Goal: Transaction & Acquisition: Book appointment/travel/reservation

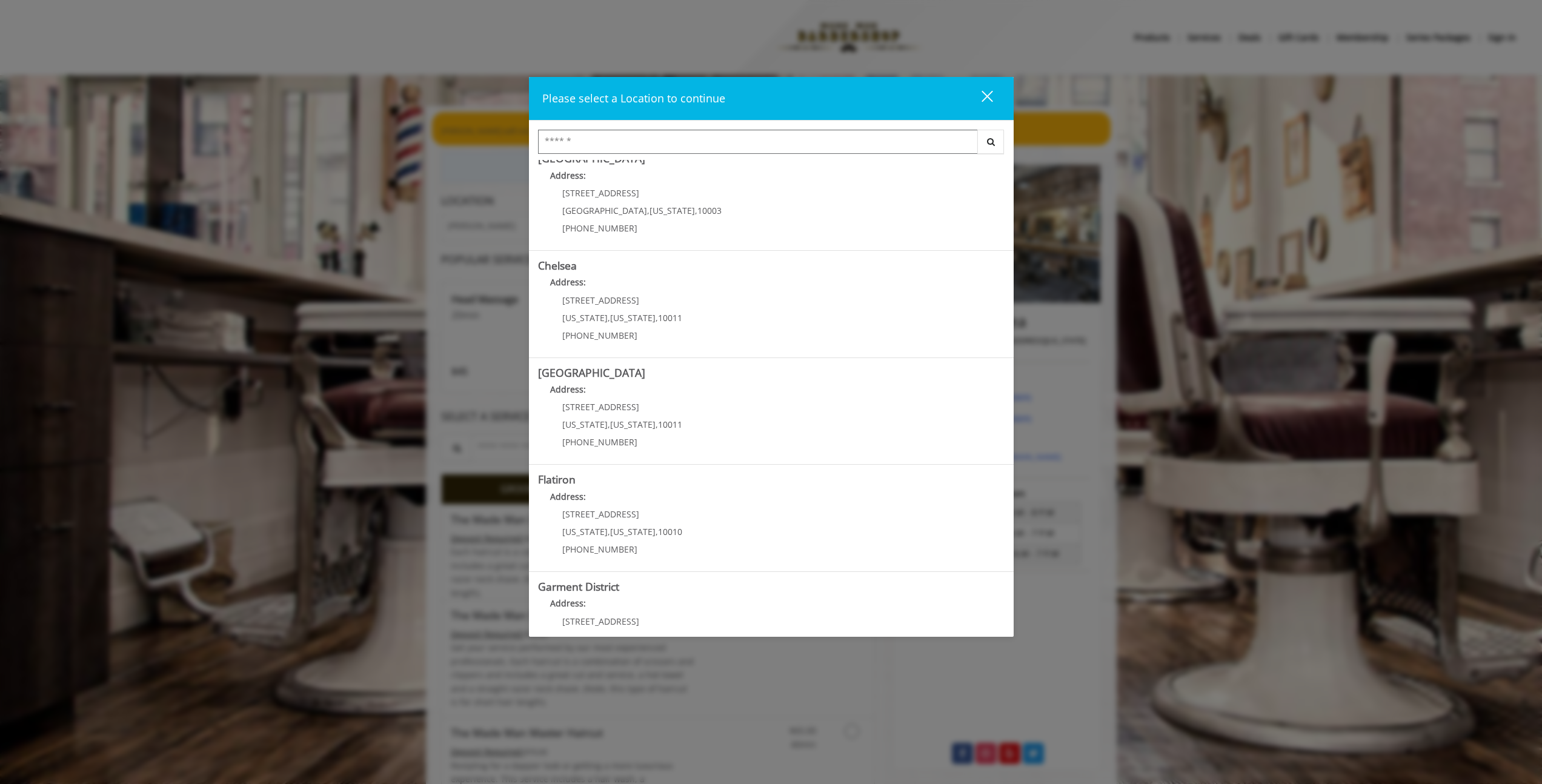
scroll to position [65, 0]
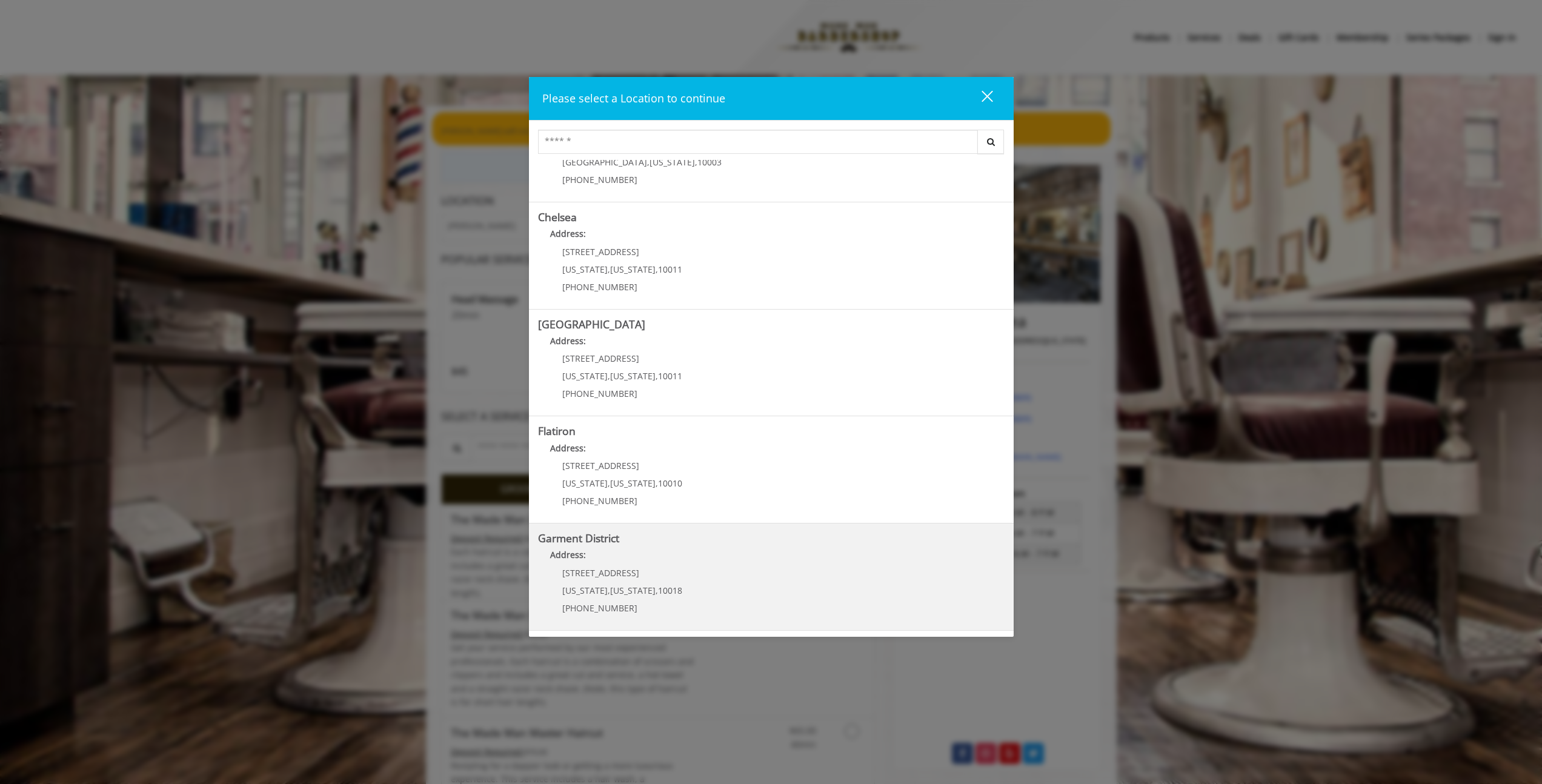
click at [647, 558] on District "Address:" at bounding box center [771, 558] width 466 height 20
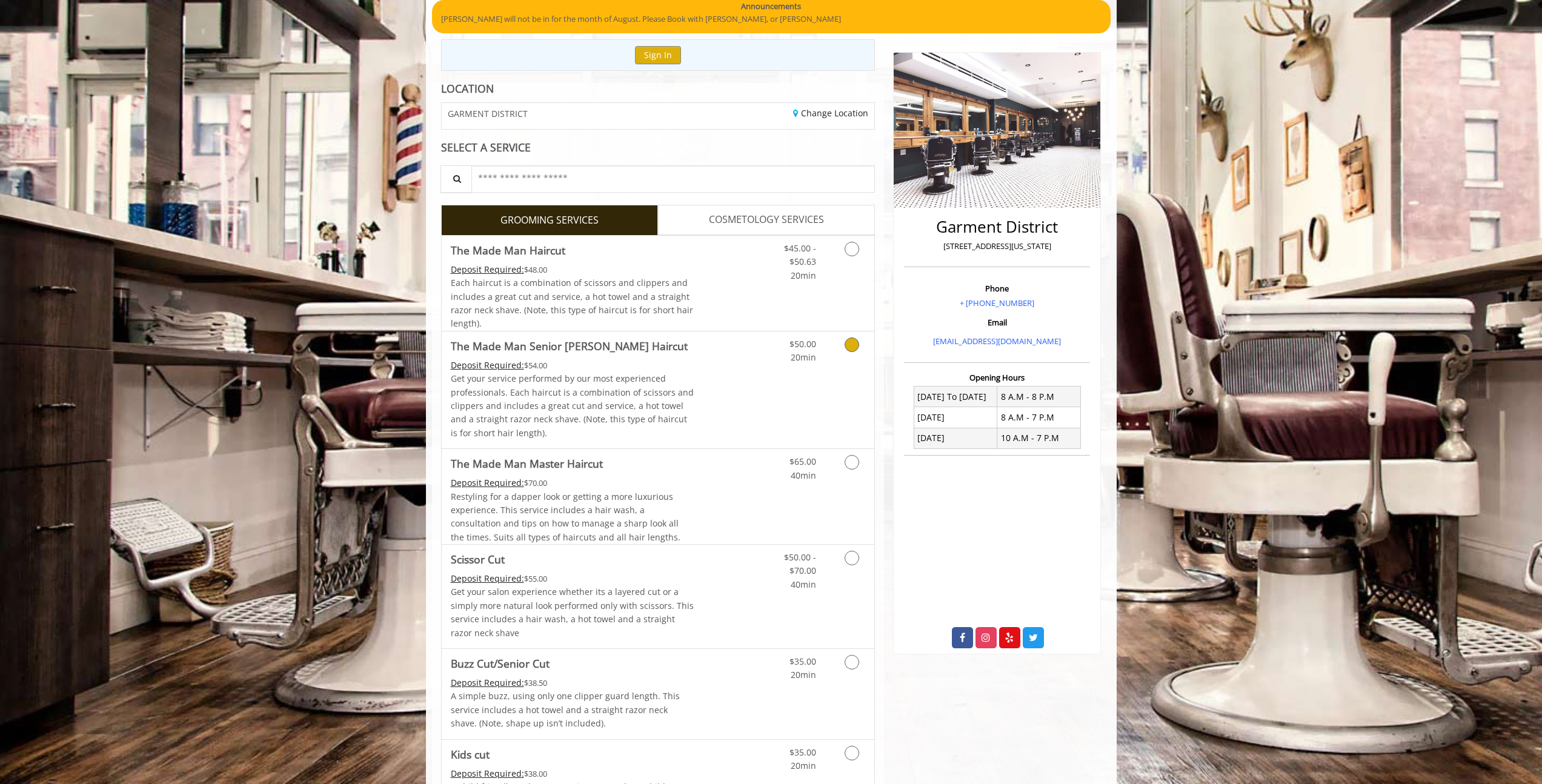
scroll to position [188, 0]
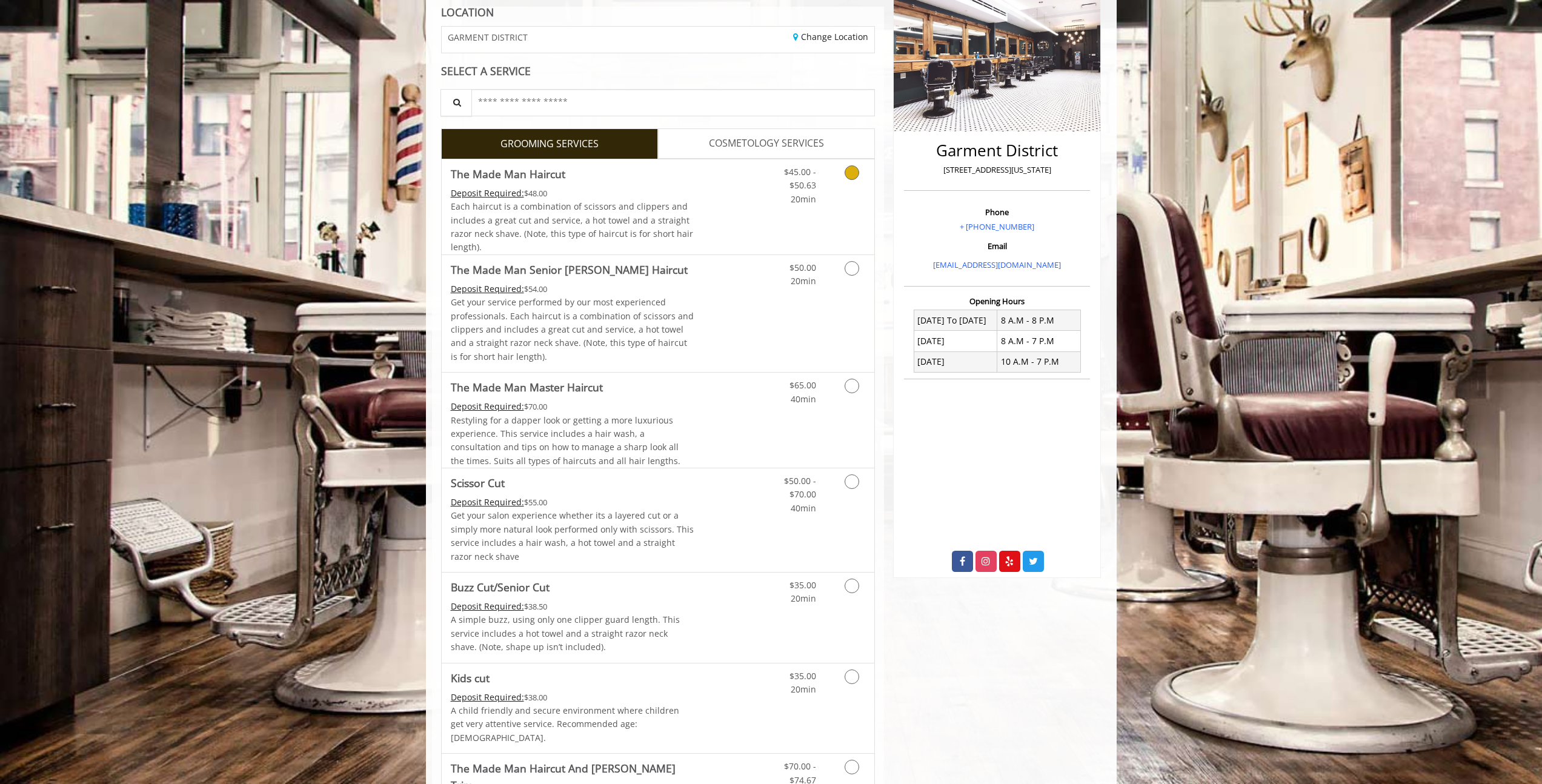
click at [847, 177] on icon "Grooming services" at bounding box center [852, 172] width 15 height 15
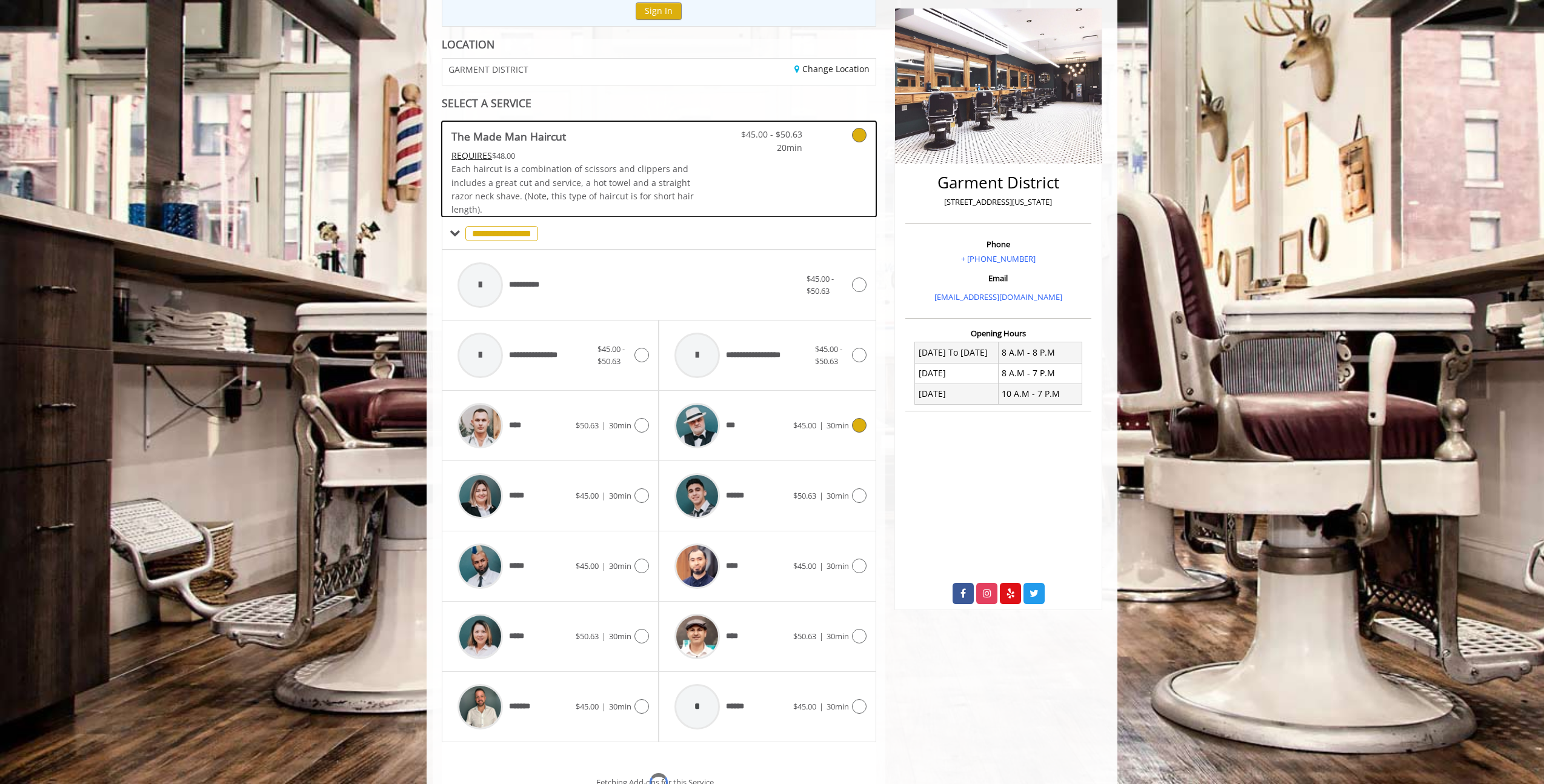
scroll to position [293, 0]
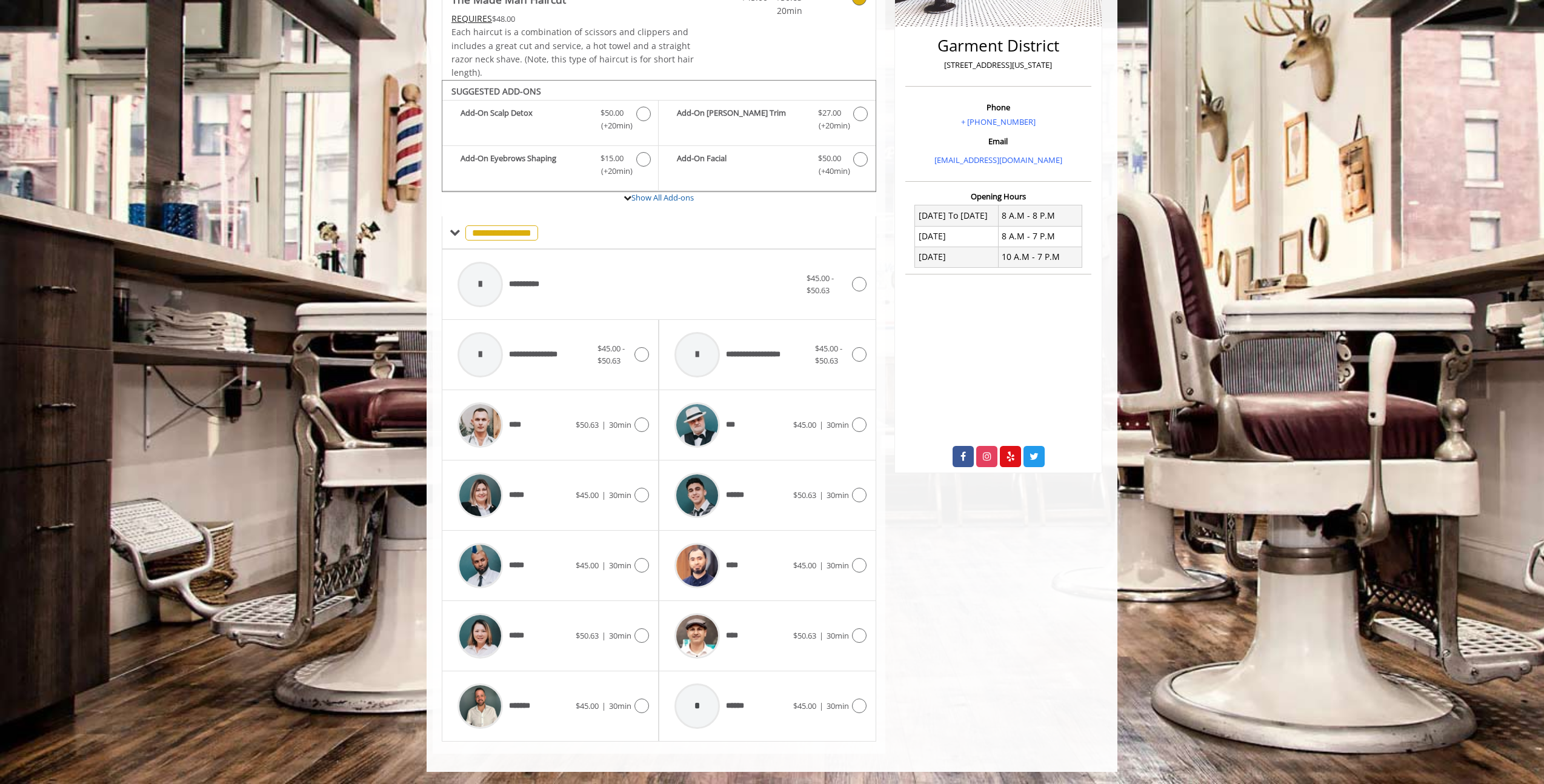
click at [737, 569] on span "****" at bounding box center [733, 566] width 16 height 13
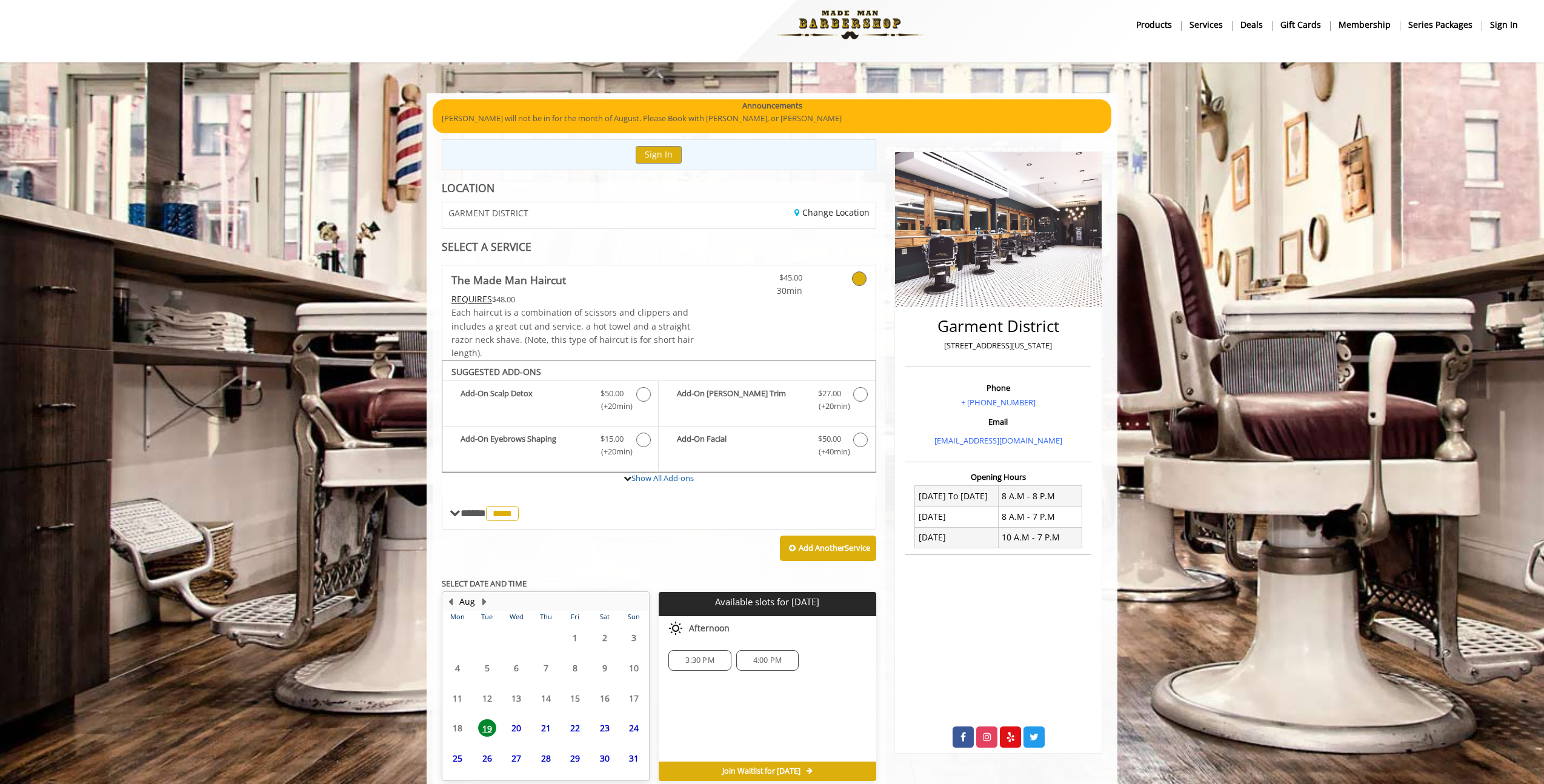
scroll to position [69, 0]
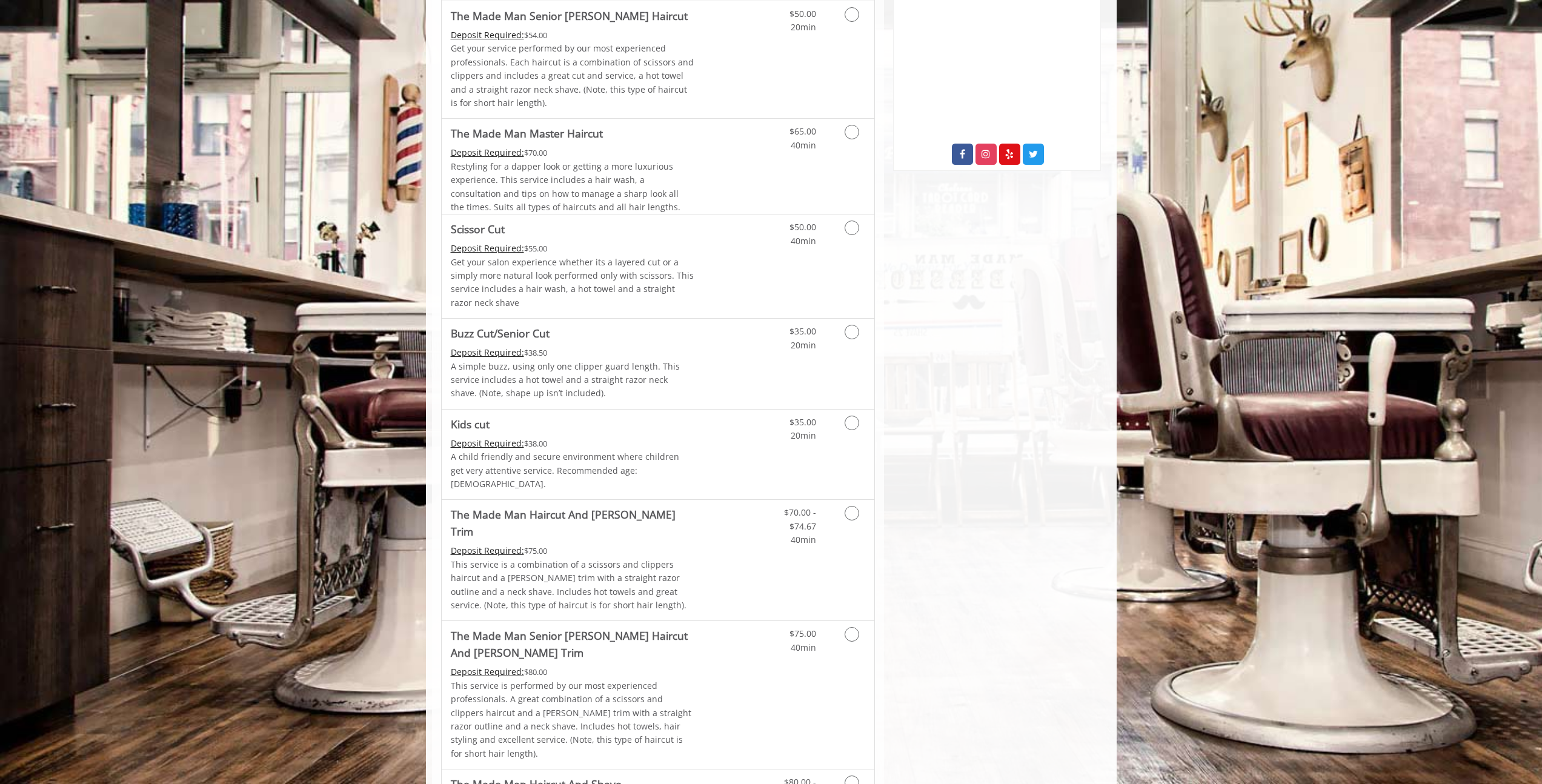
scroll to position [280, 0]
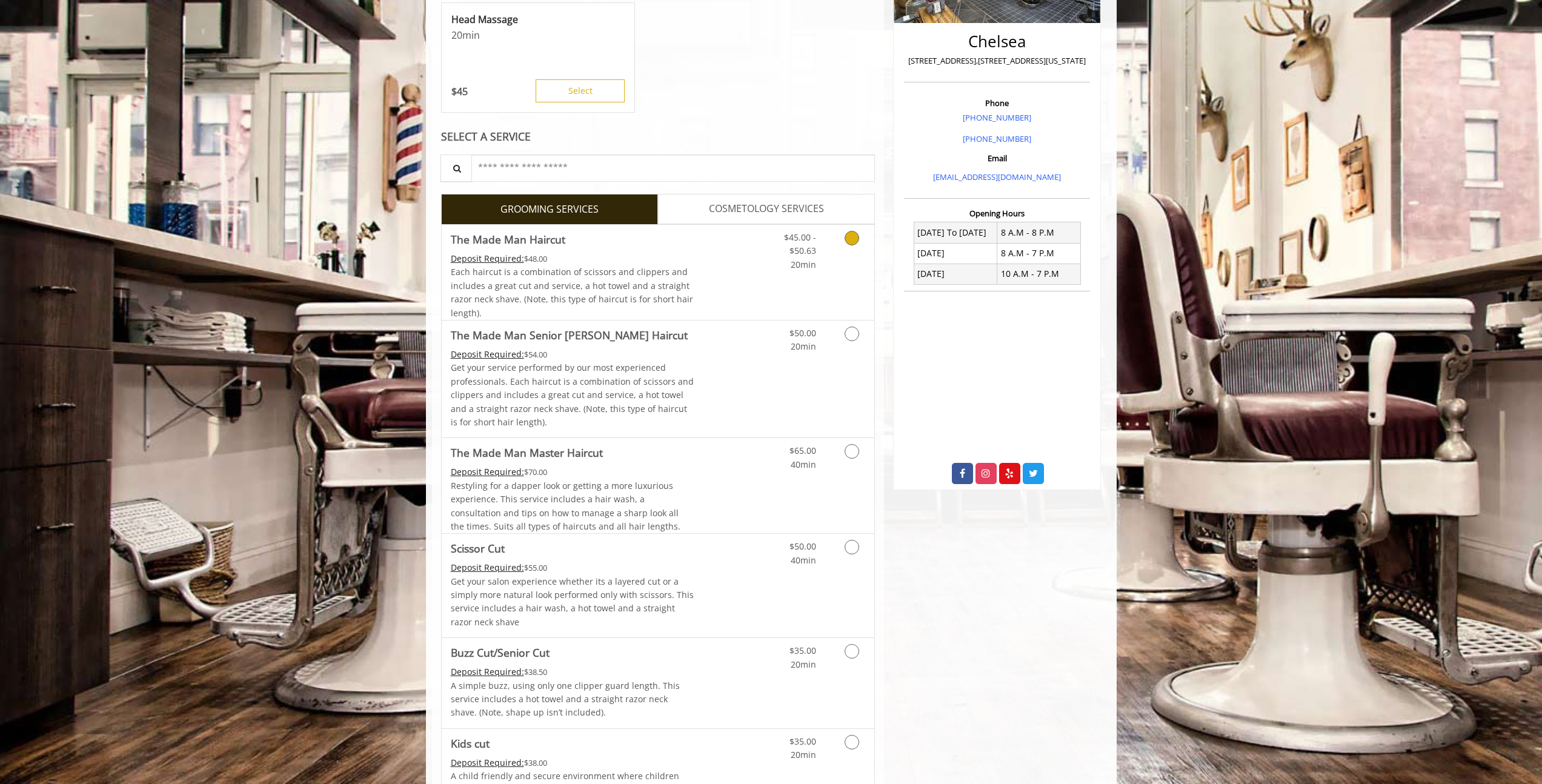
click at [787, 284] on div "$45.00 - $50.63 20min" at bounding box center [820, 272] width 109 height 95
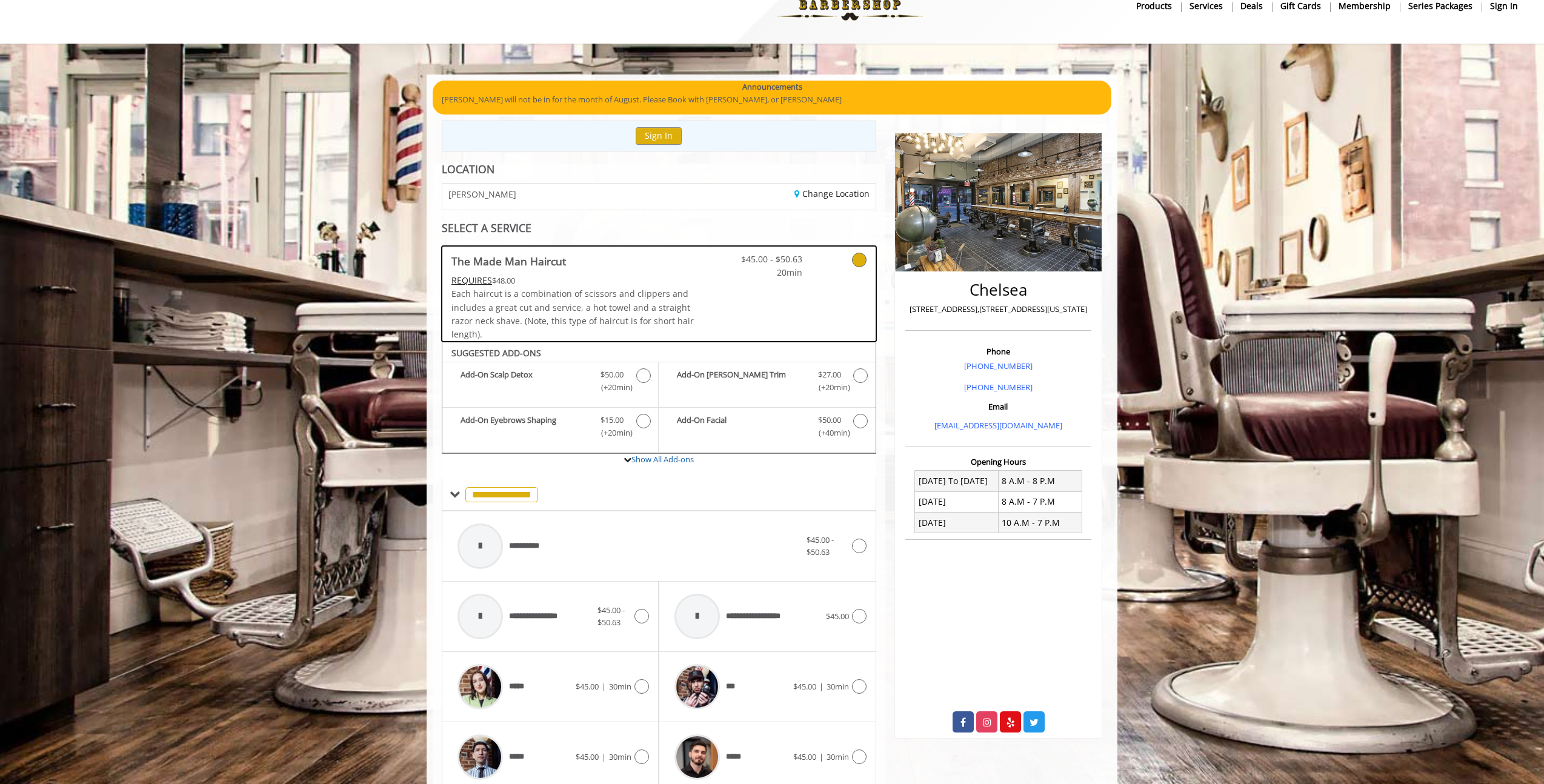
scroll to position [62, 0]
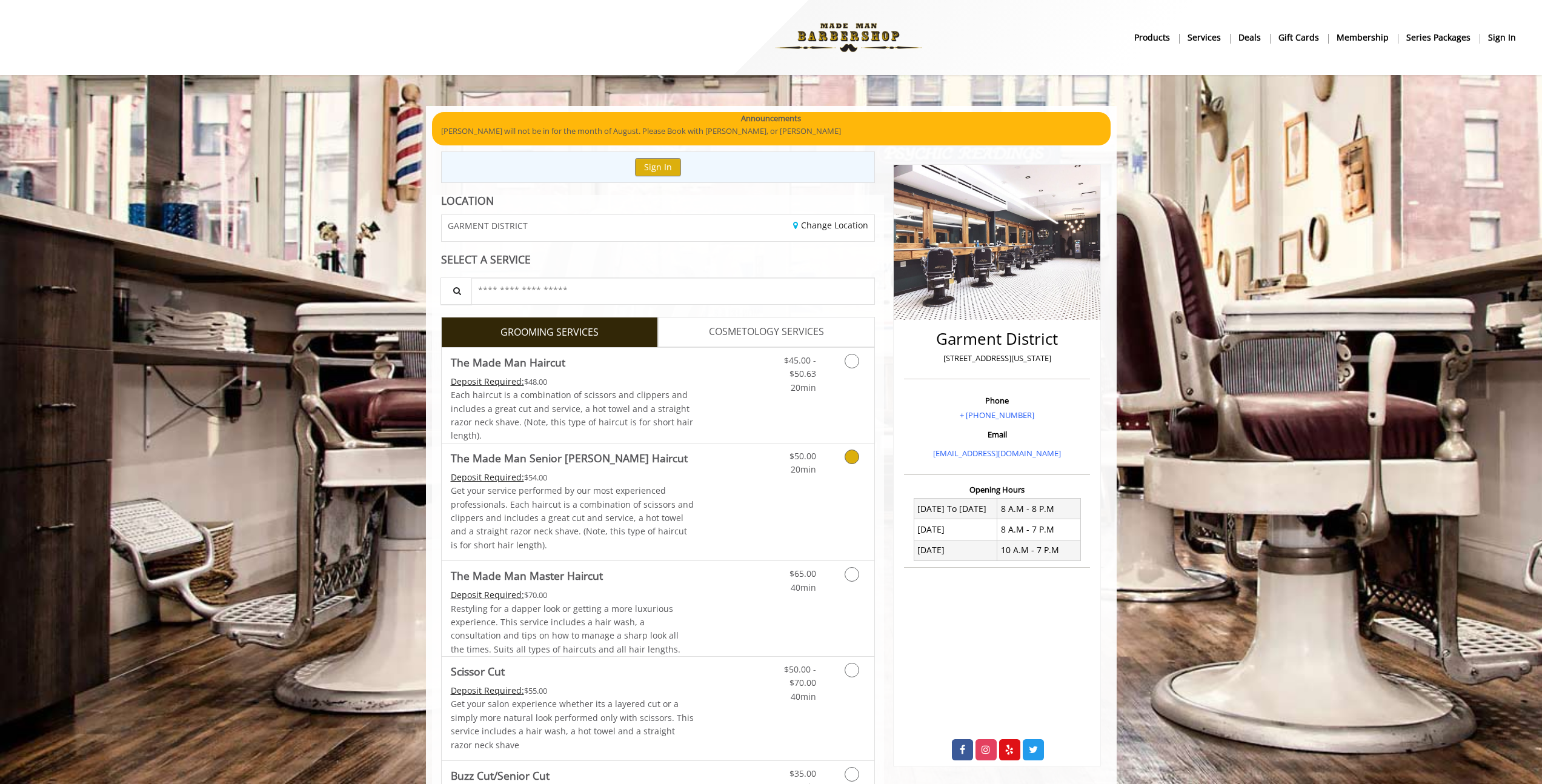
click at [695, 401] on link "Discounted Price" at bounding box center [730, 395] width 72 height 95
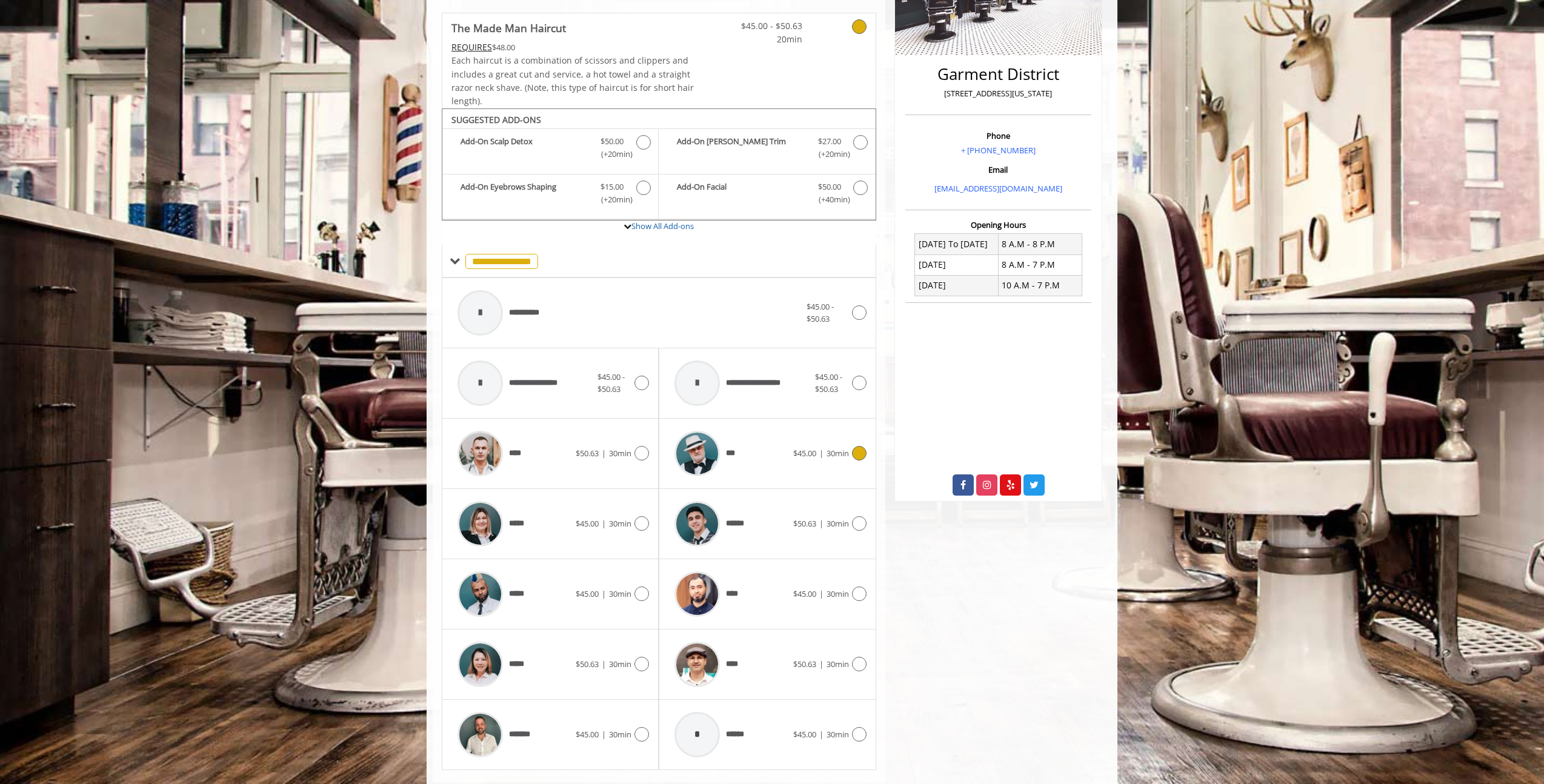
scroll to position [293, 0]
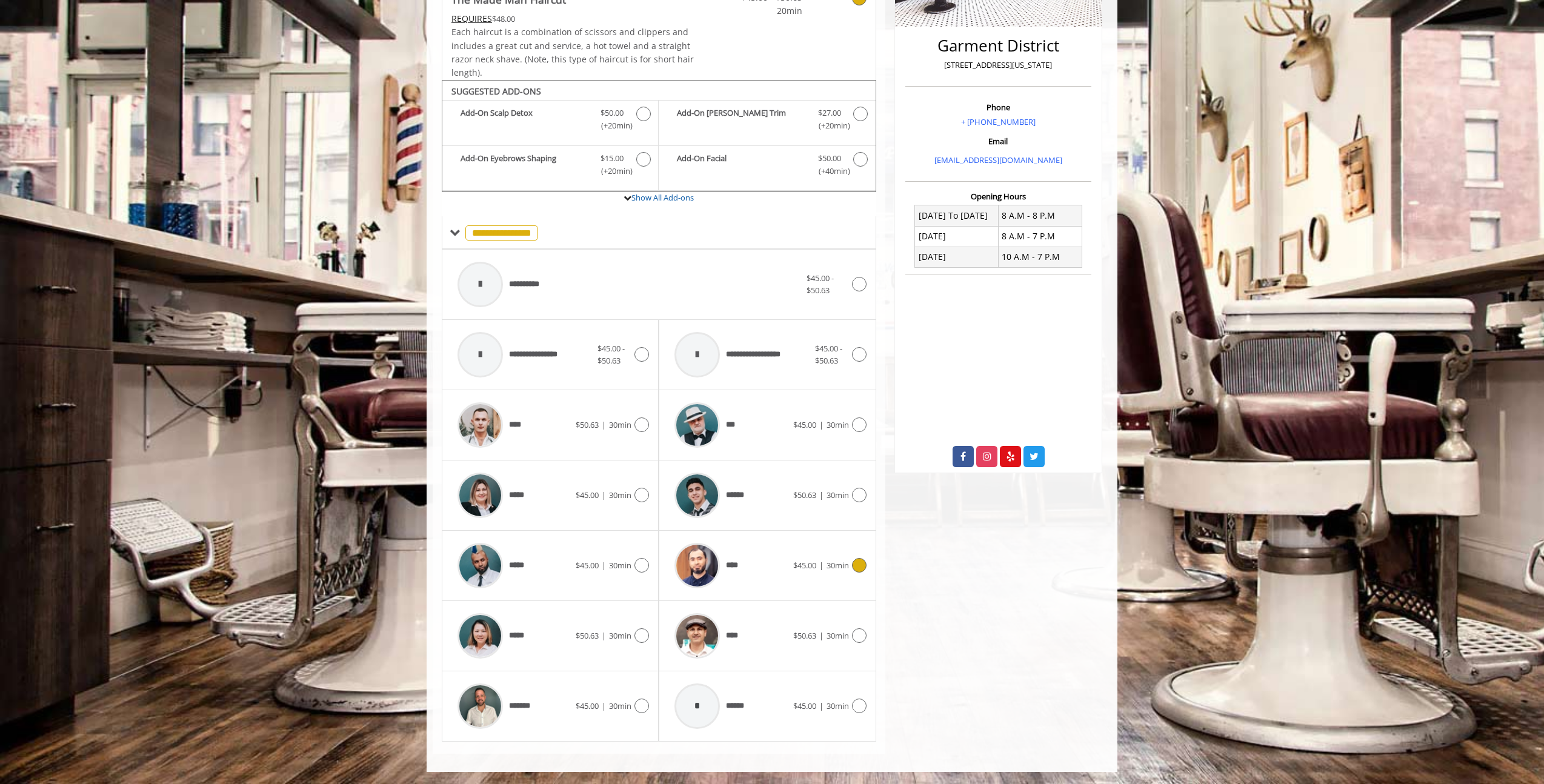
click at [707, 565] on img at bounding box center [698, 566] width 46 height 46
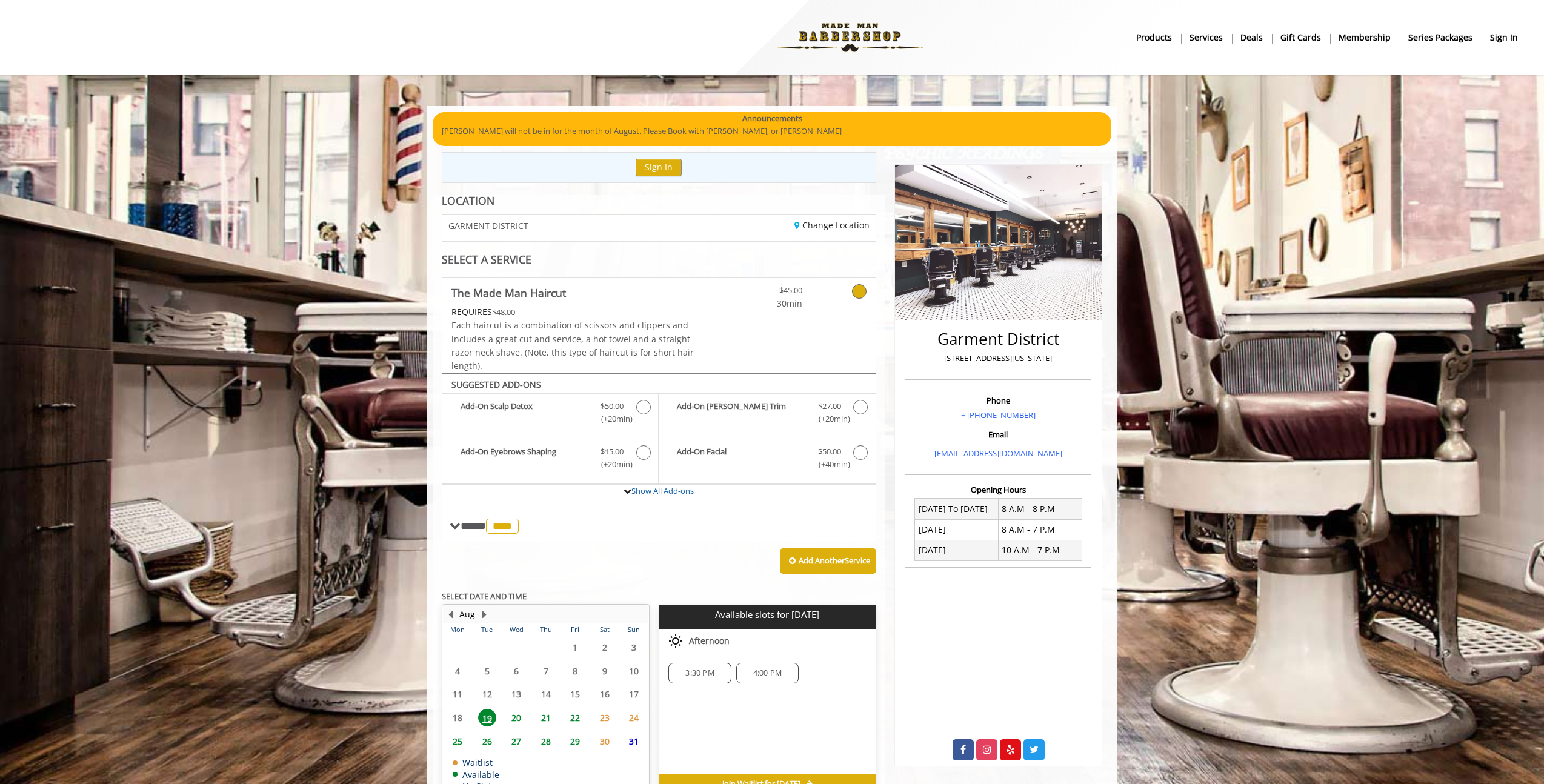
scroll to position [69, 0]
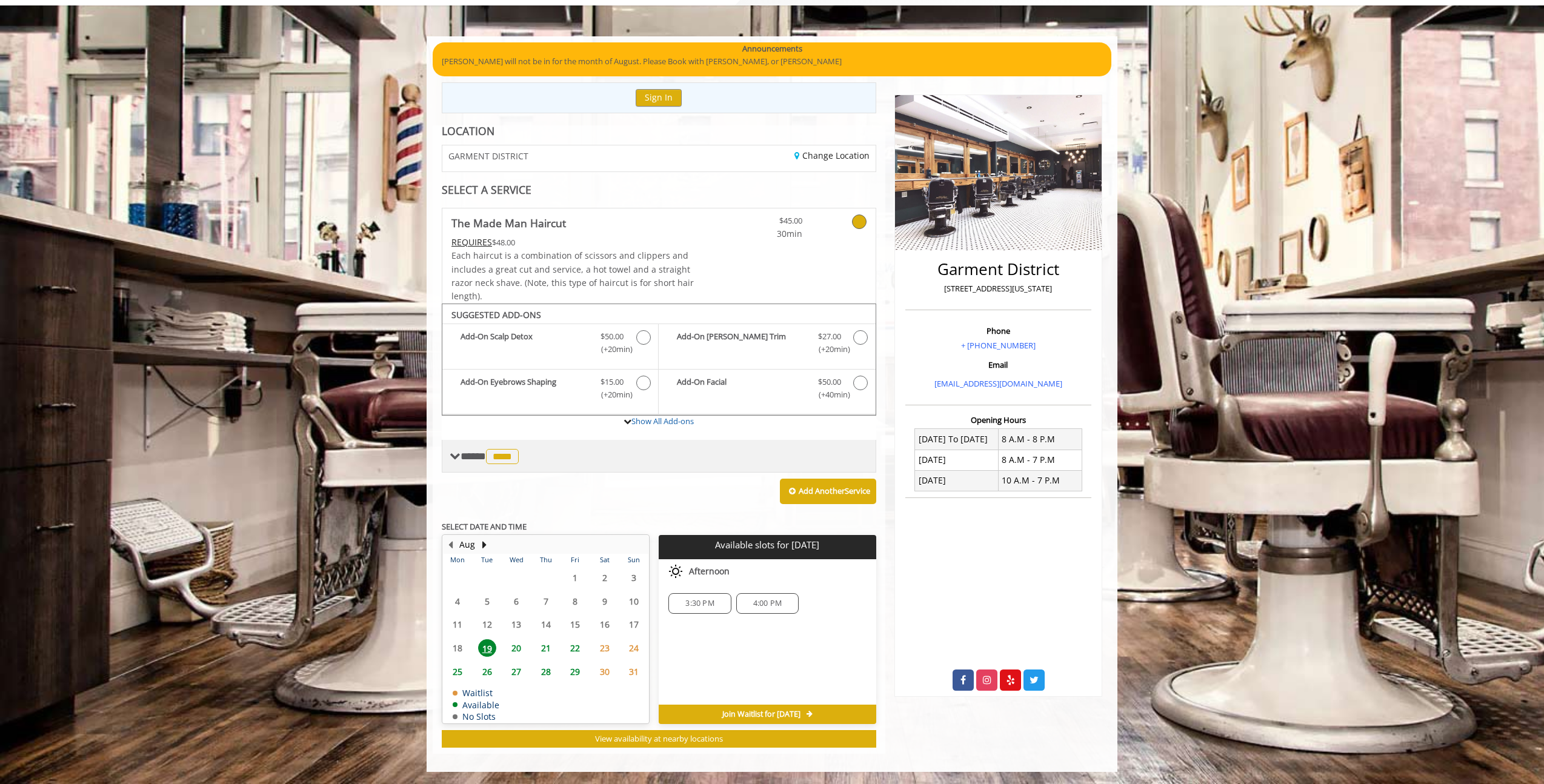
click at [511, 453] on span "****" at bounding box center [502, 456] width 33 height 16
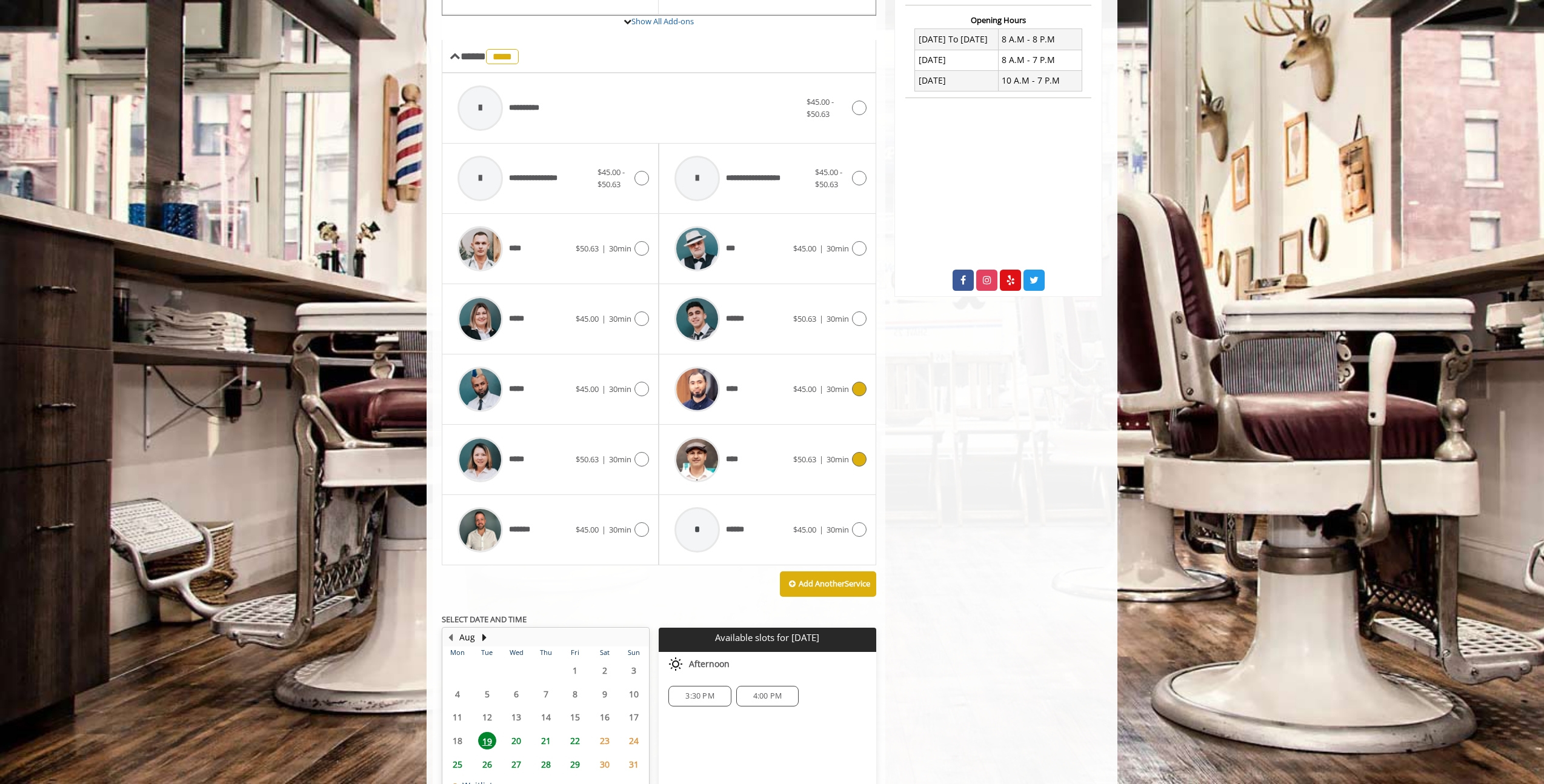
scroll to position [504, 0]
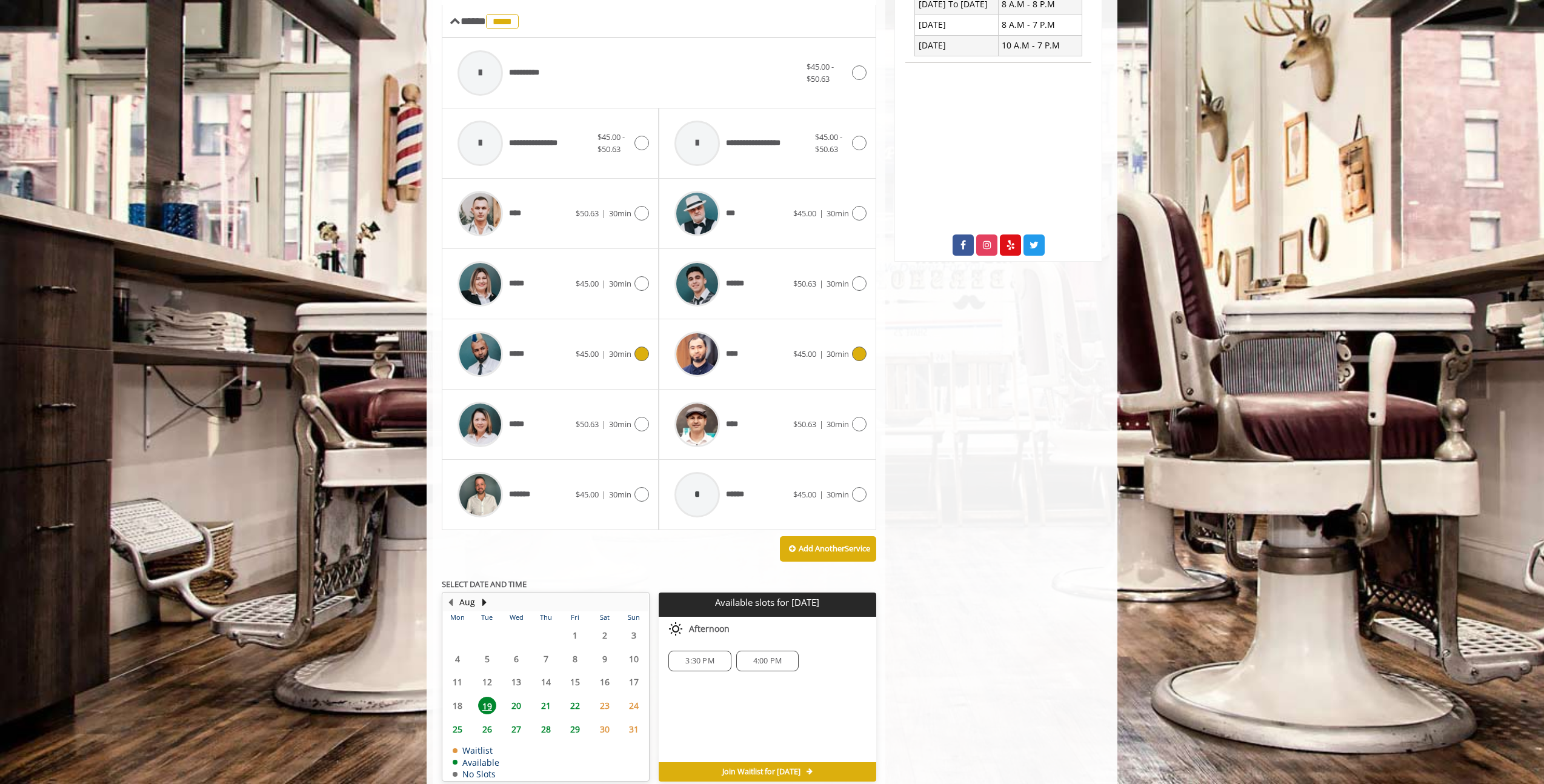
click at [511, 357] on span "*****" at bounding box center [519, 354] width 22 height 13
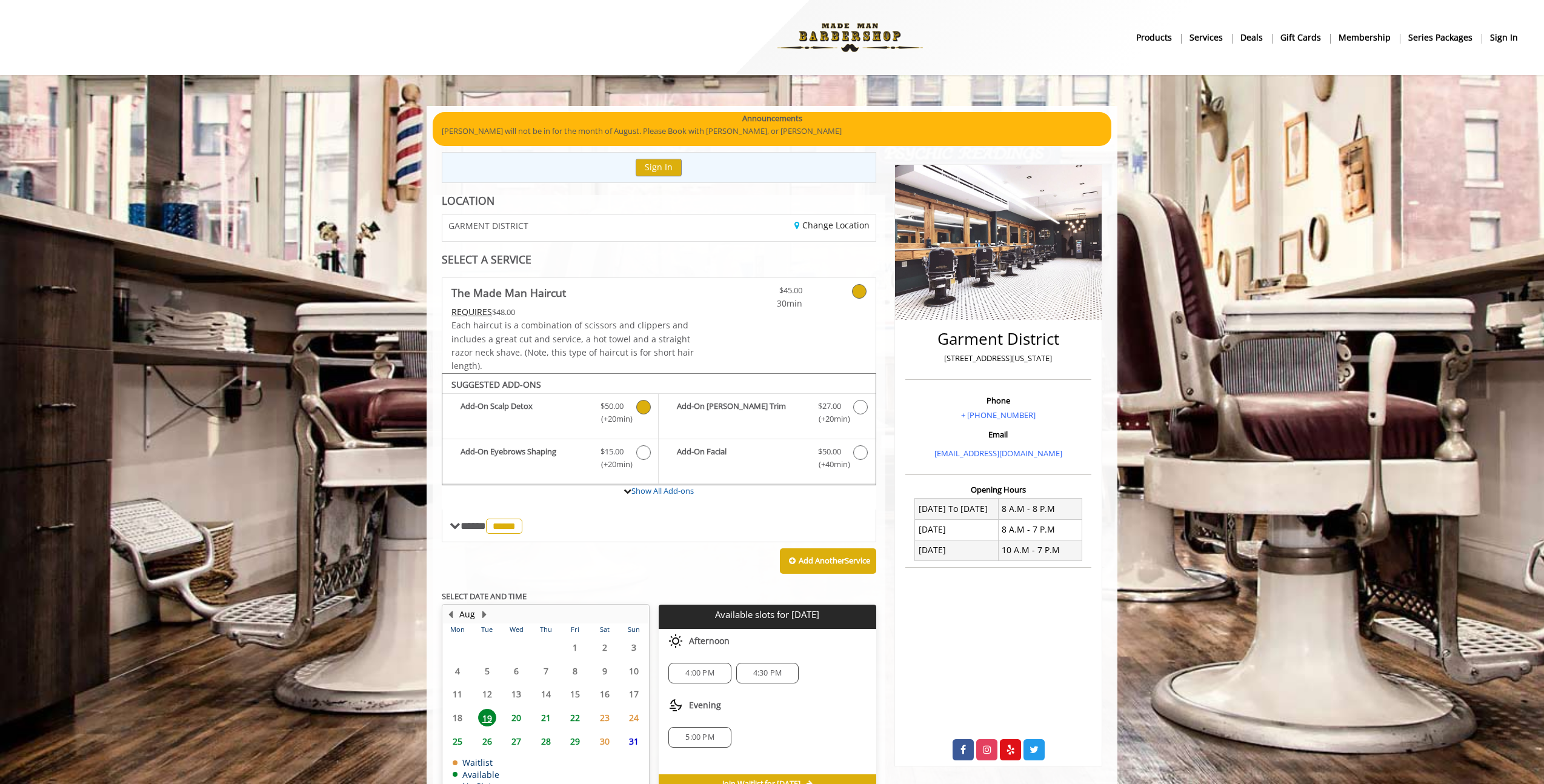
scroll to position [69, 0]
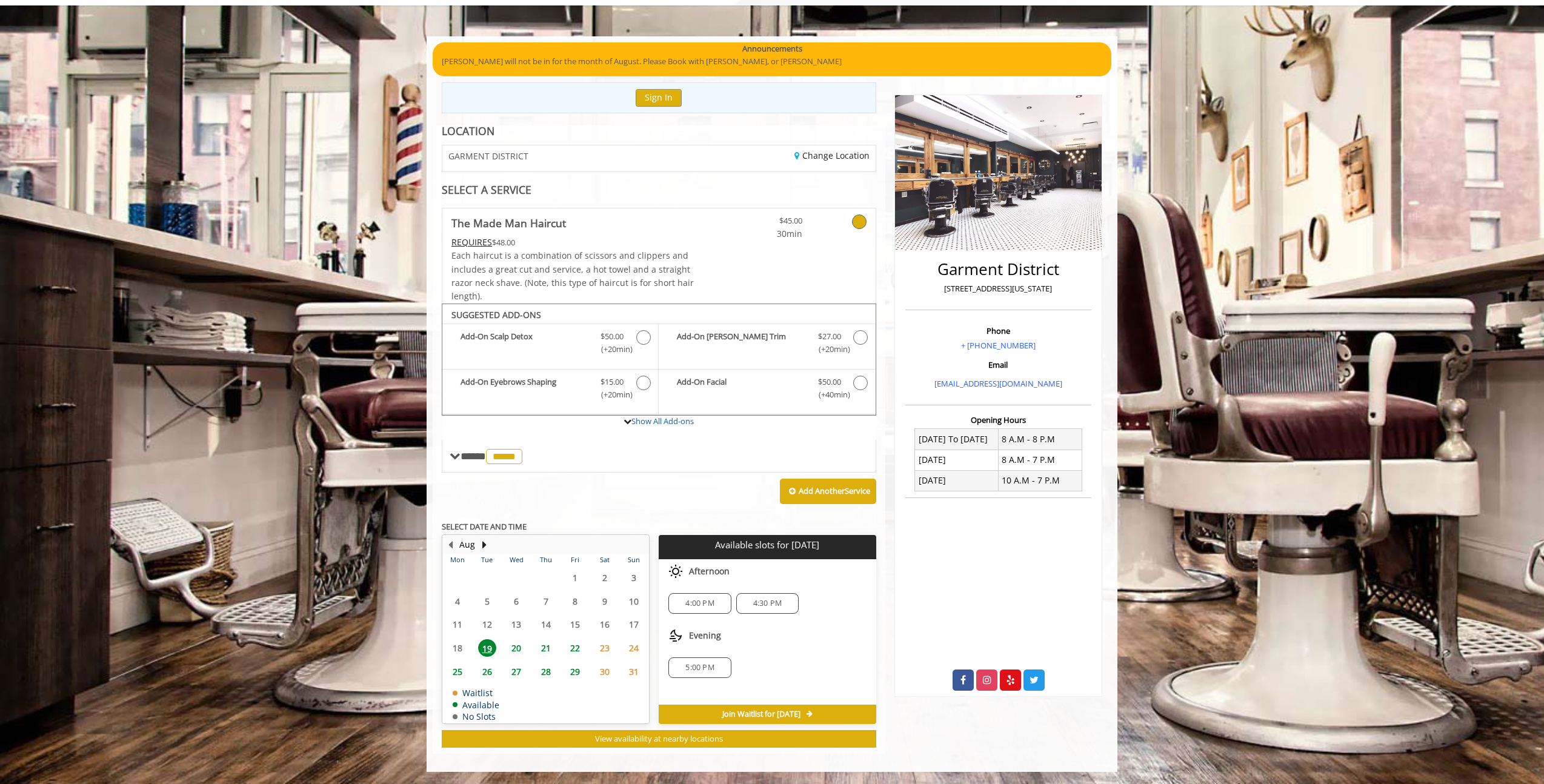
click at [694, 670] on span "5:00 PM" at bounding box center [699, 667] width 29 height 10
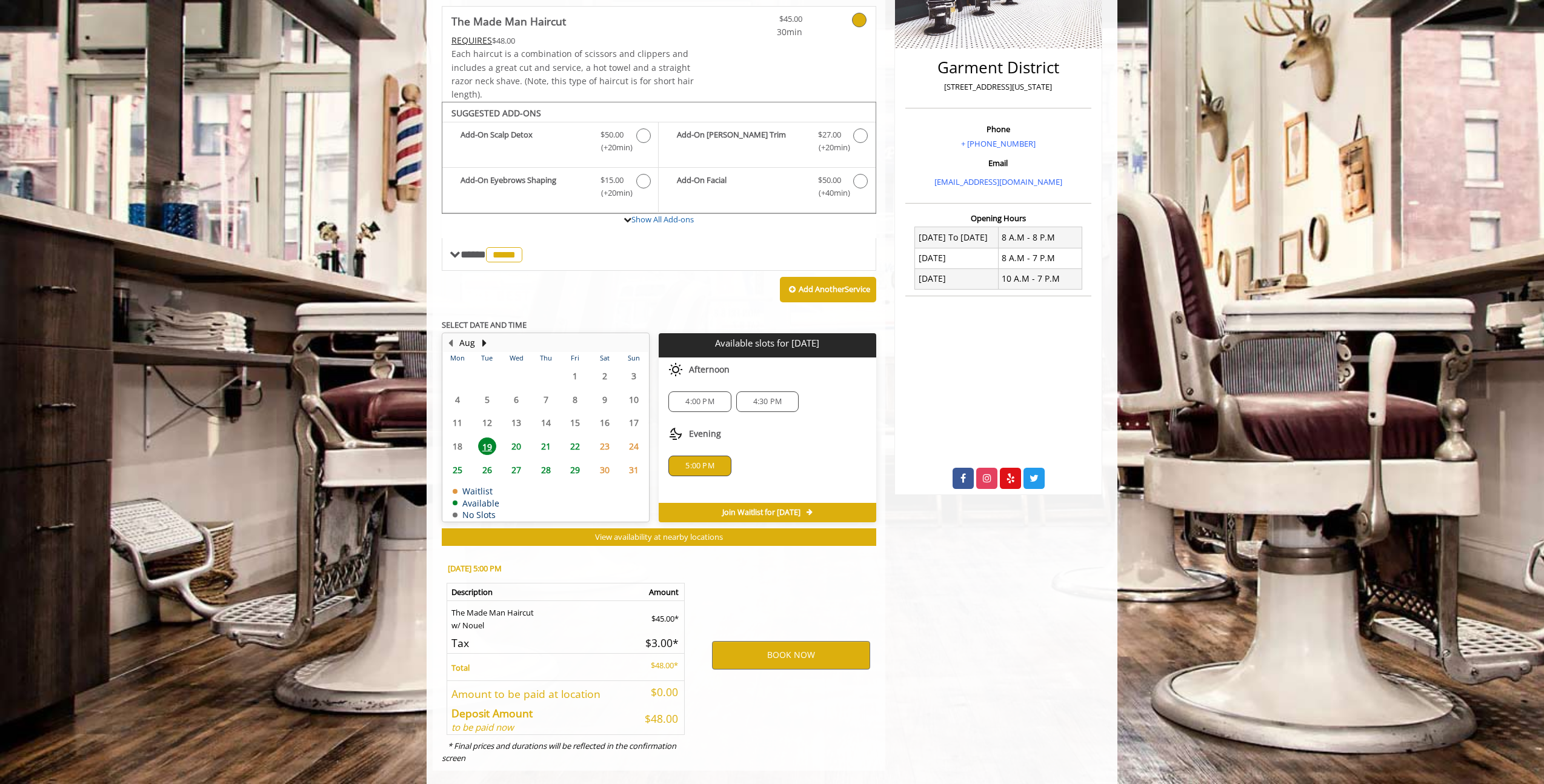
scroll to position [289, 0]
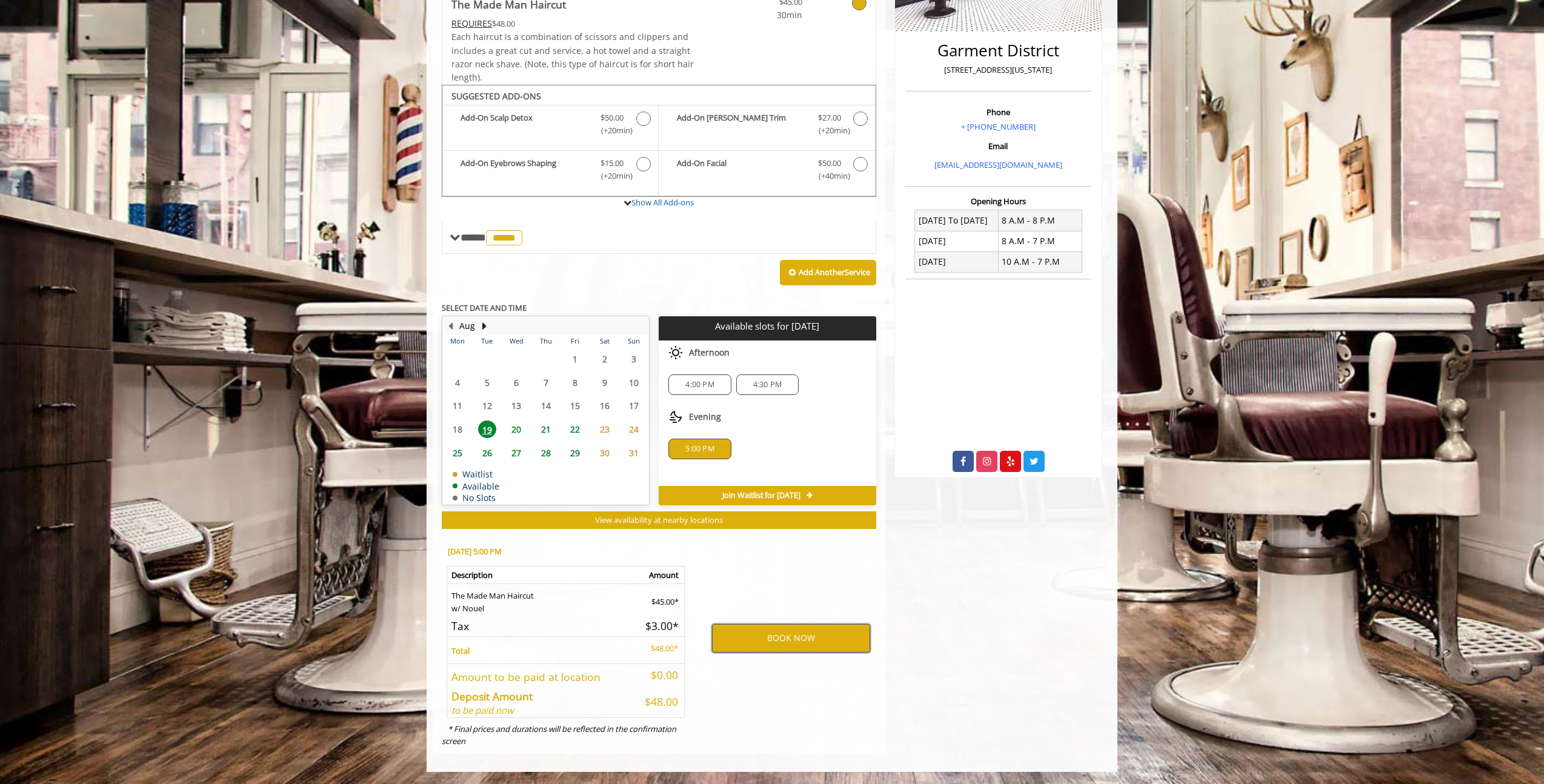
click at [777, 639] on button "BOOK NOW" at bounding box center [790, 638] width 158 height 28
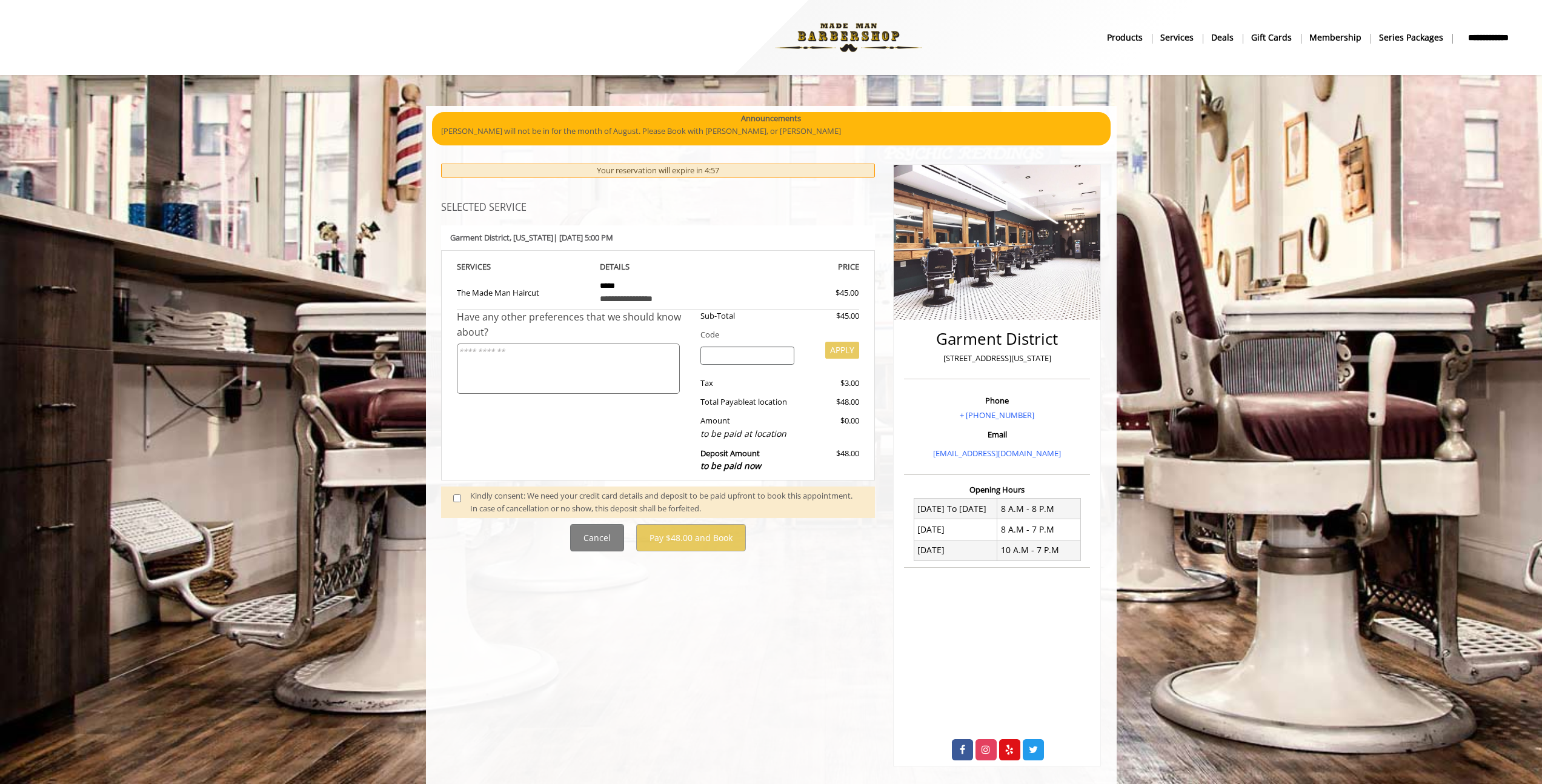
scroll to position [13, 0]
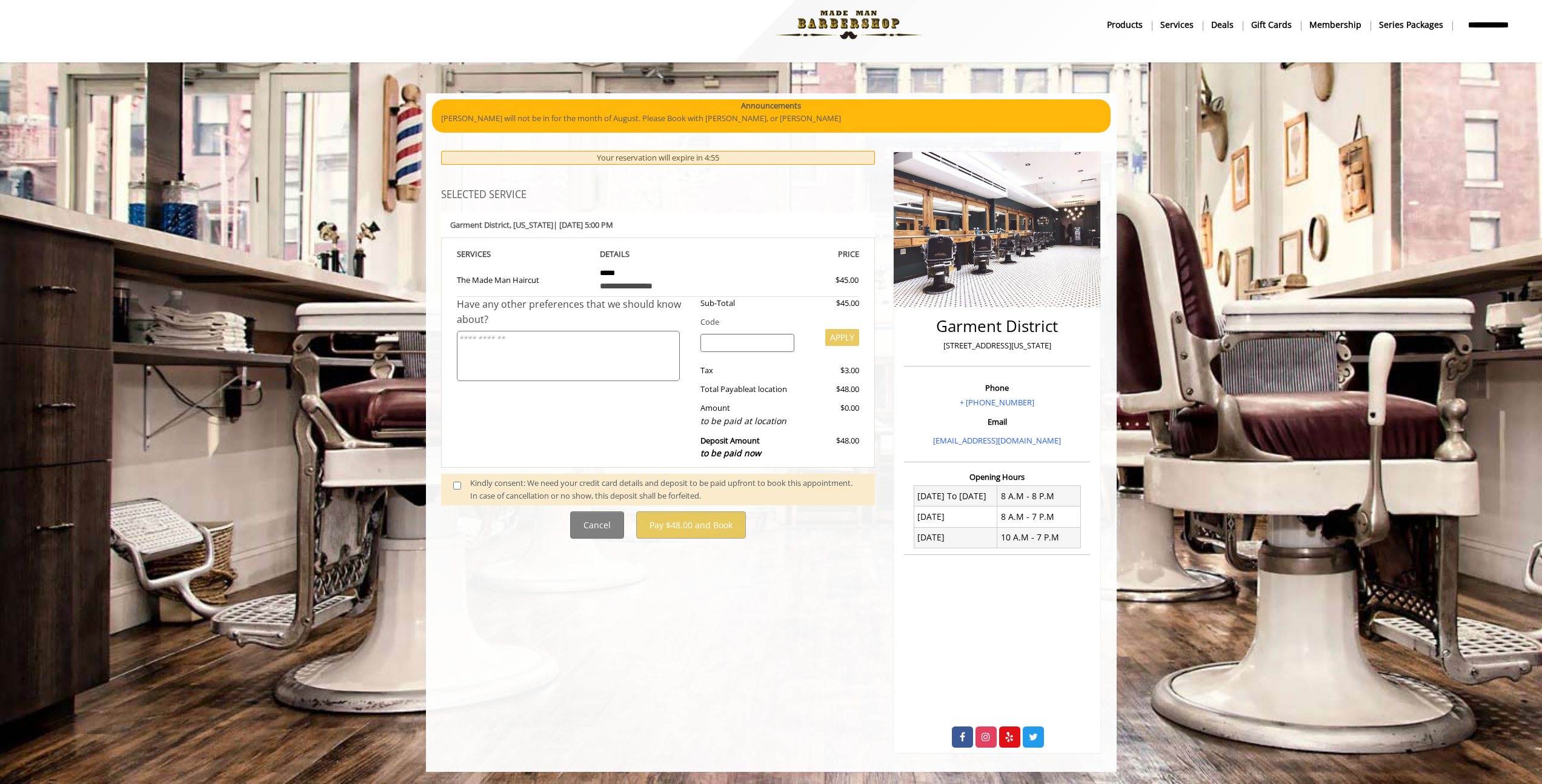
click at [483, 492] on div "Kindly consent: We need your credit card details and deposit to be paid upfront…" at bounding box center [667, 489] width 393 height 25
click at [672, 593] on div "**********" at bounding box center [658, 446] width 452 height 615
click at [567, 350] on textarea at bounding box center [569, 355] width 223 height 50
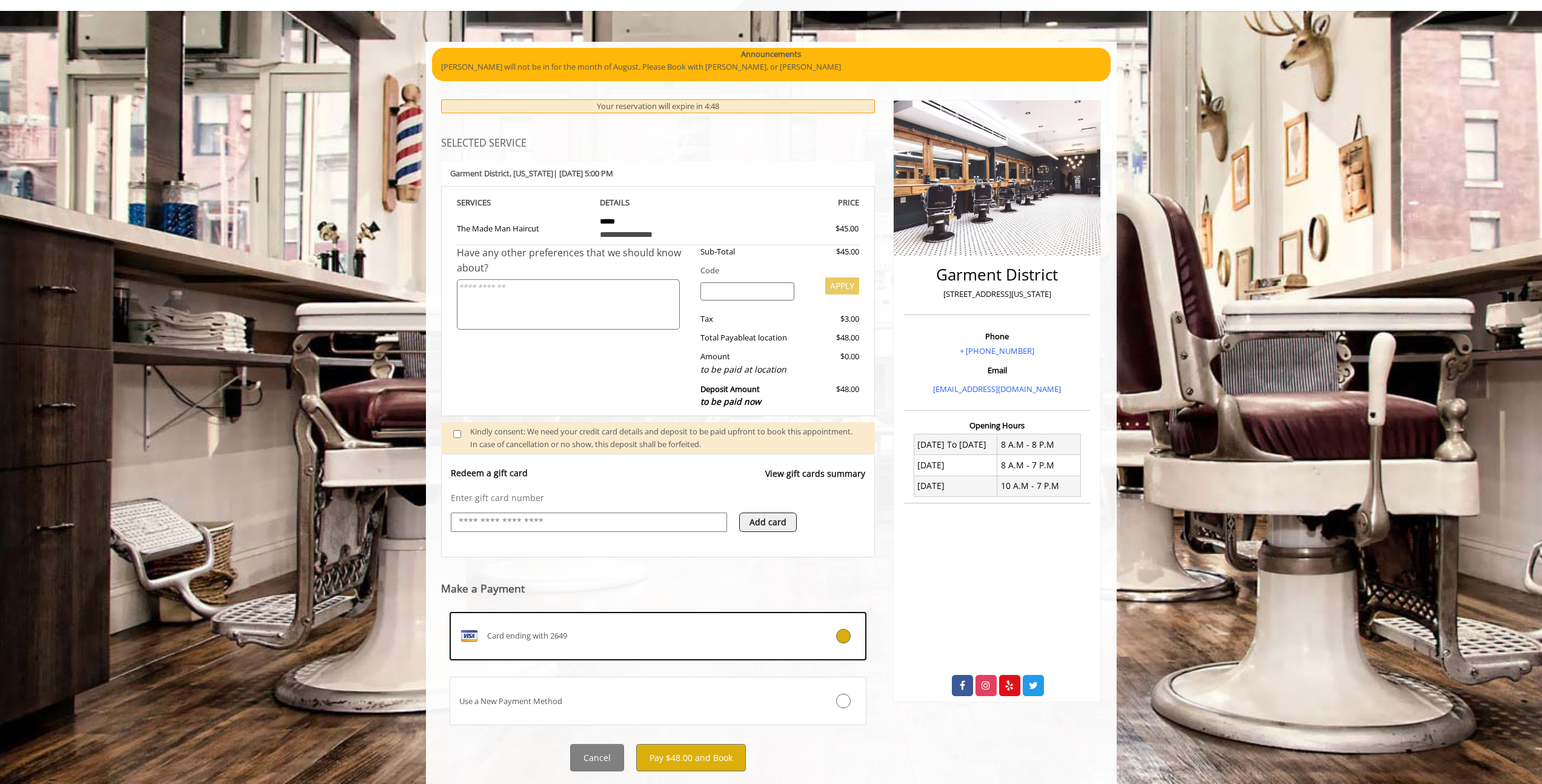
scroll to position [94, 0]
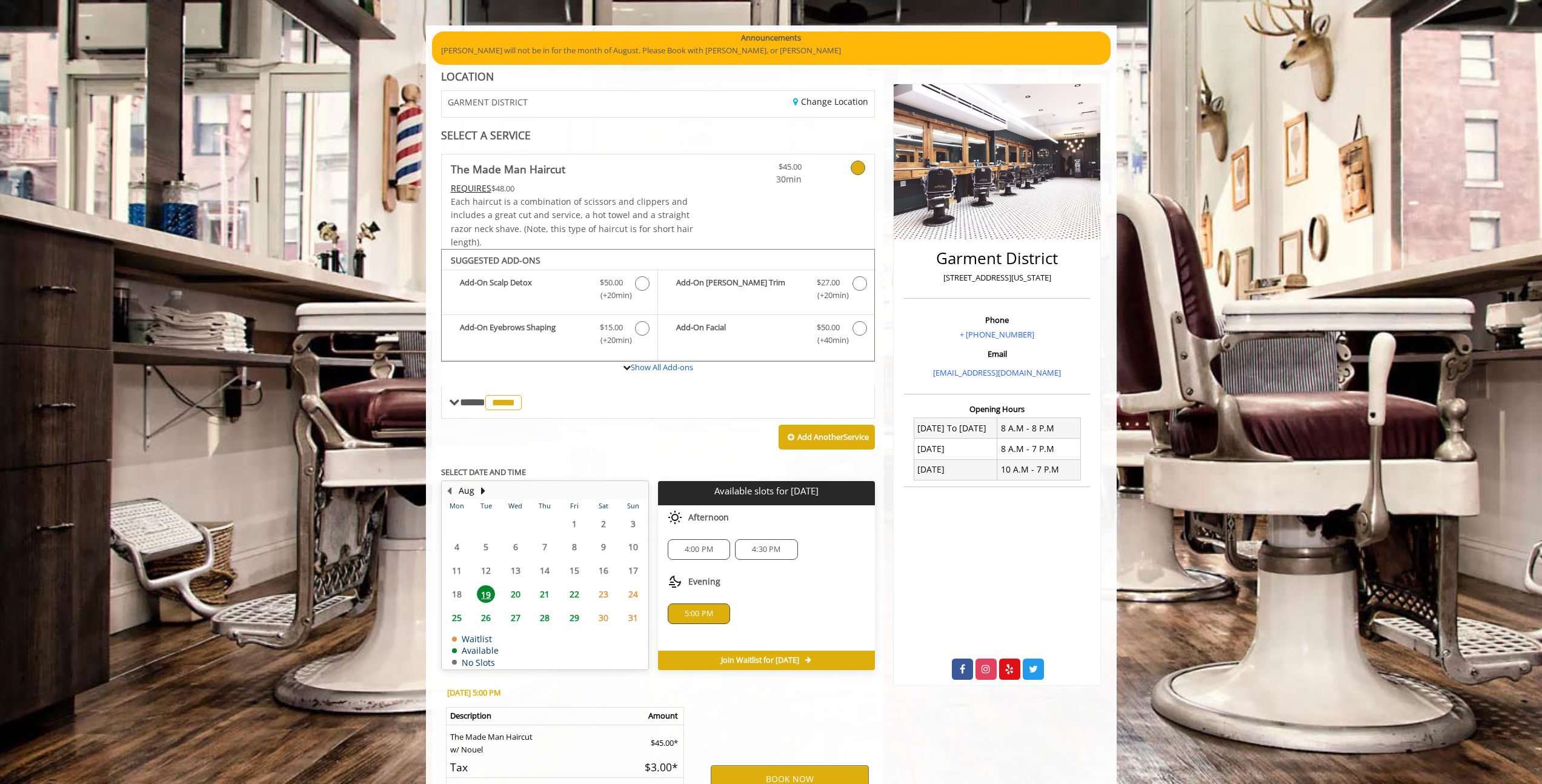
click at [753, 555] on div "4:30 PM" at bounding box center [767, 549] width 62 height 20
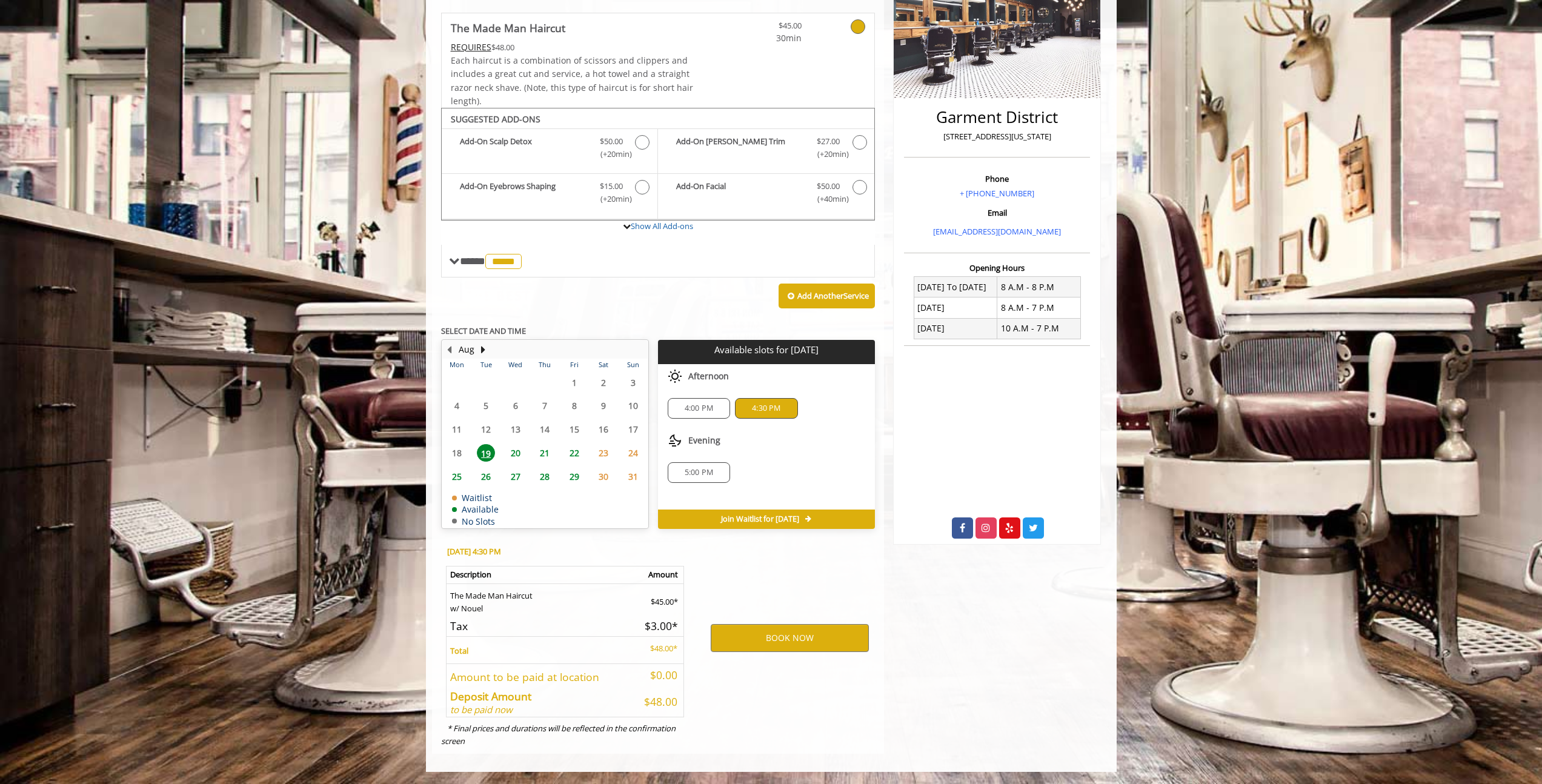
click at [713, 468] on span "5:00 PM" at bounding box center [699, 473] width 52 height 10
click at [771, 676] on div "BOOK NOW" at bounding box center [789, 638] width 188 height 207
click at [771, 647] on button "BOOK NOW" at bounding box center [789, 638] width 158 height 28
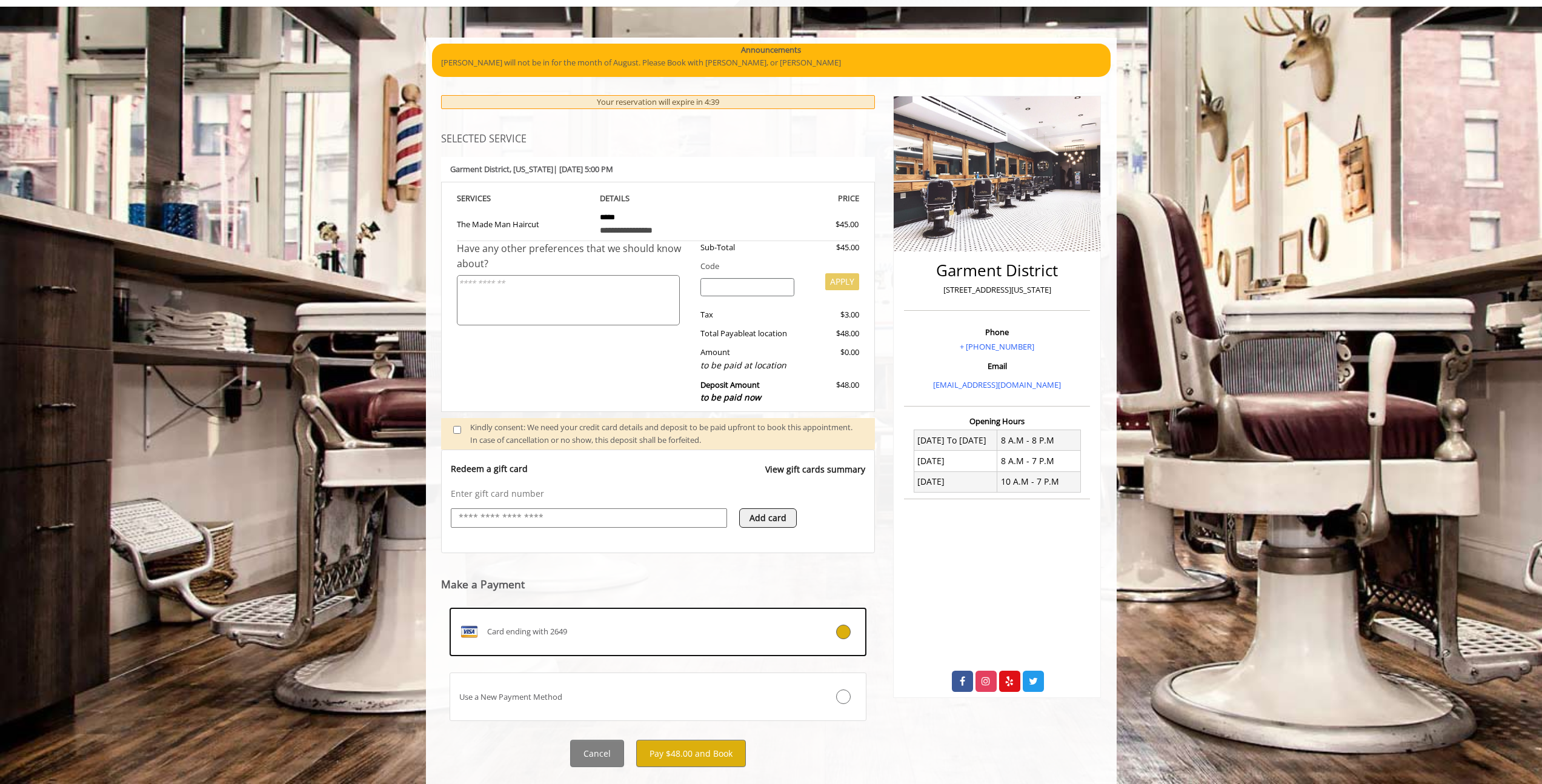
scroll to position [94, 0]
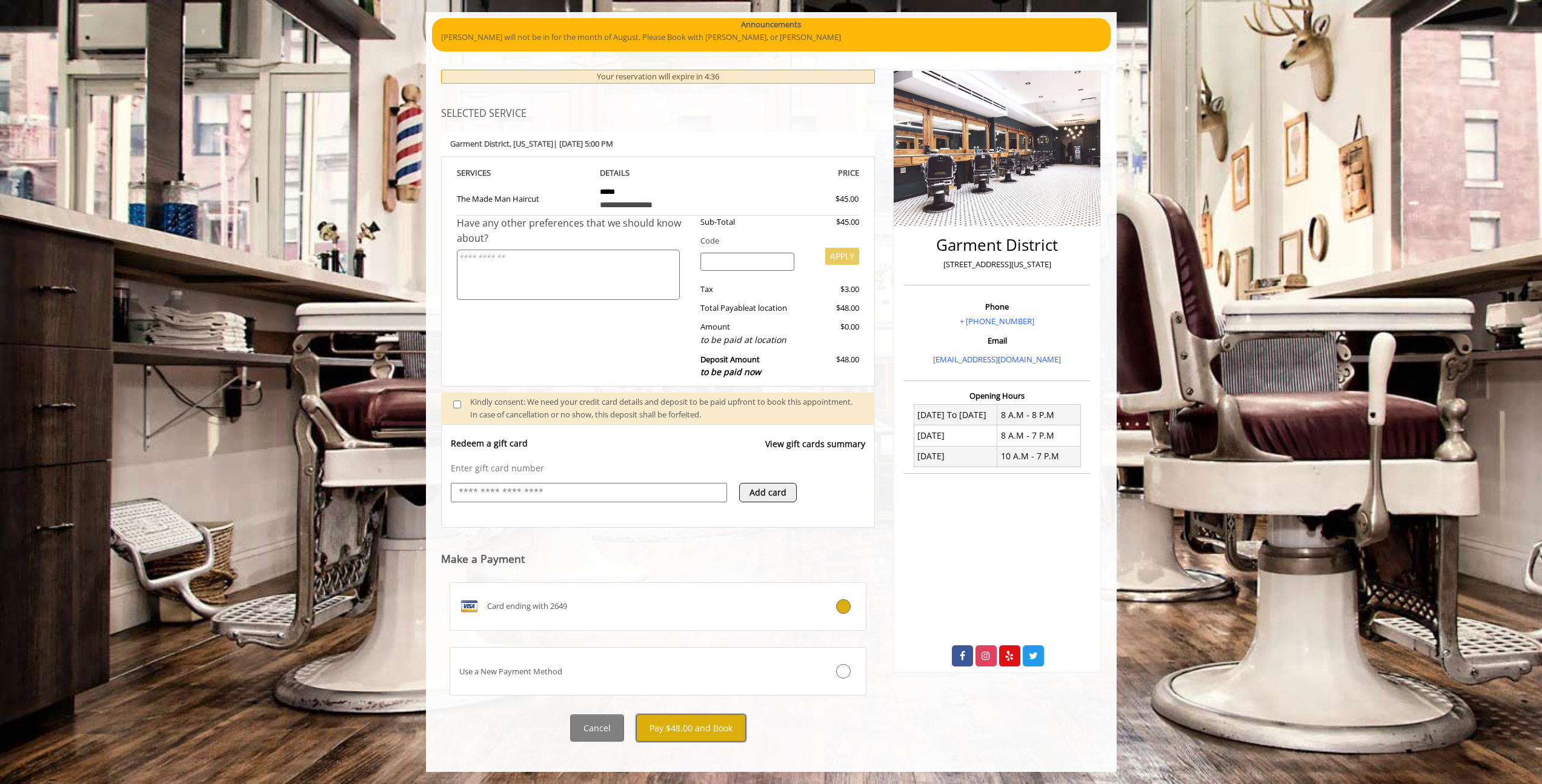
click at [683, 732] on button "Pay $48.00 and Book" at bounding box center [691, 727] width 110 height 27
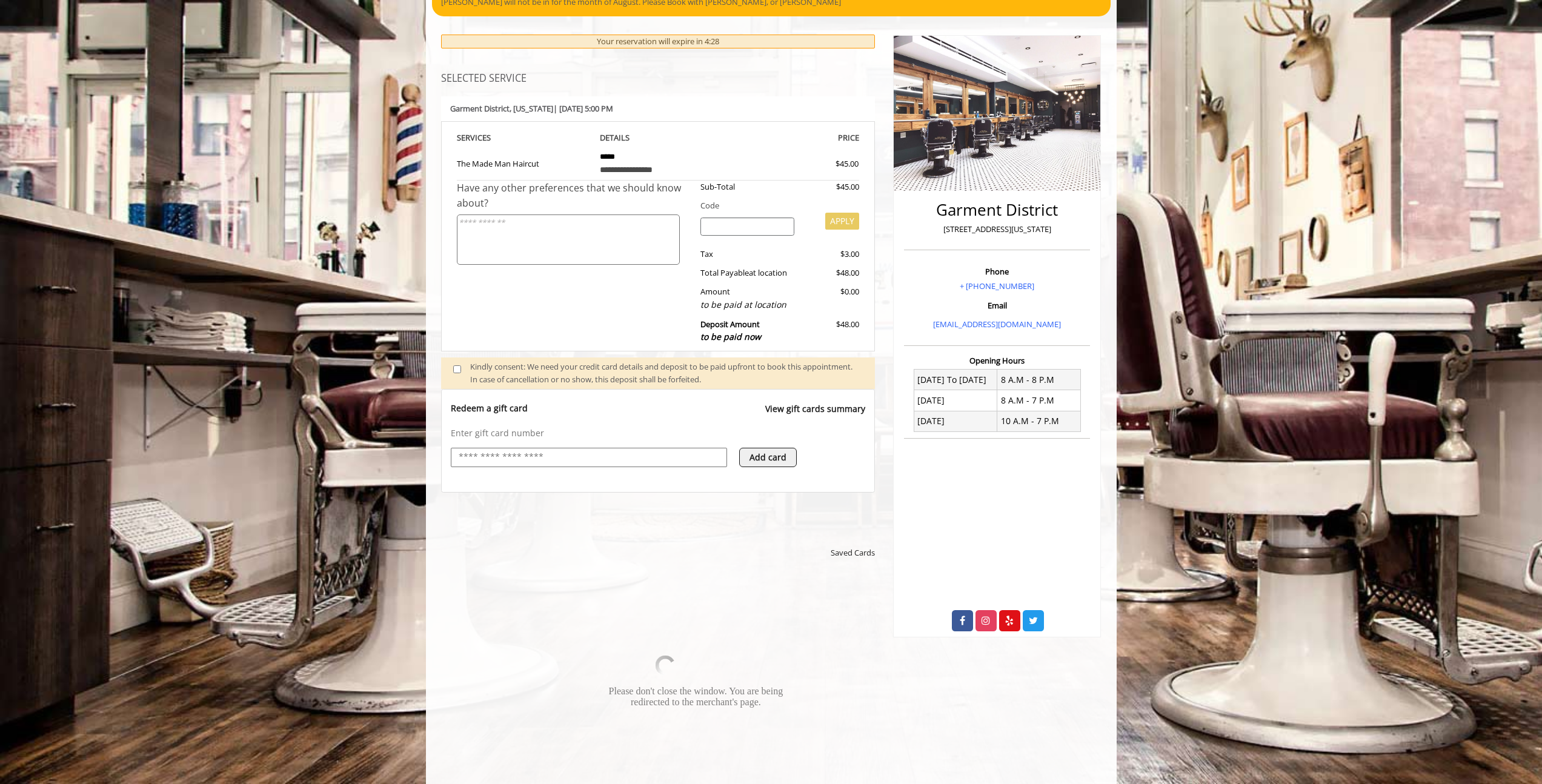
scroll to position [353, 0]
